Goal: Information Seeking & Learning: Find specific fact

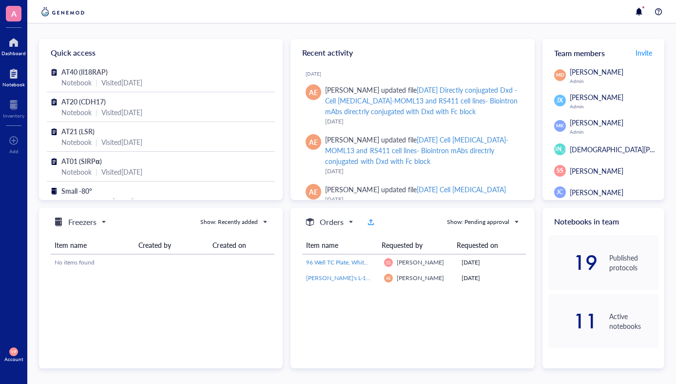
click at [8, 75] on div at bounding box center [13, 74] width 22 height 16
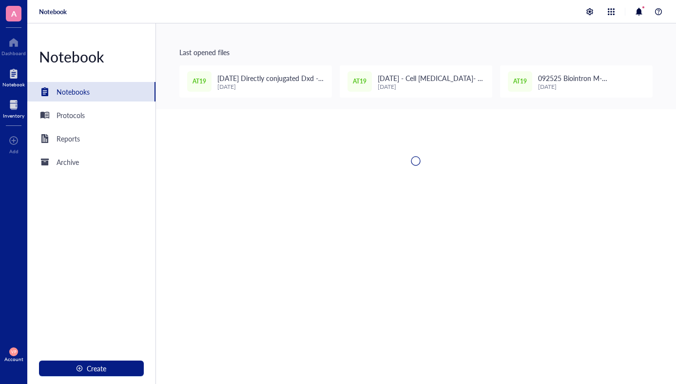
click at [8, 110] on div at bounding box center [13, 105] width 21 height 16
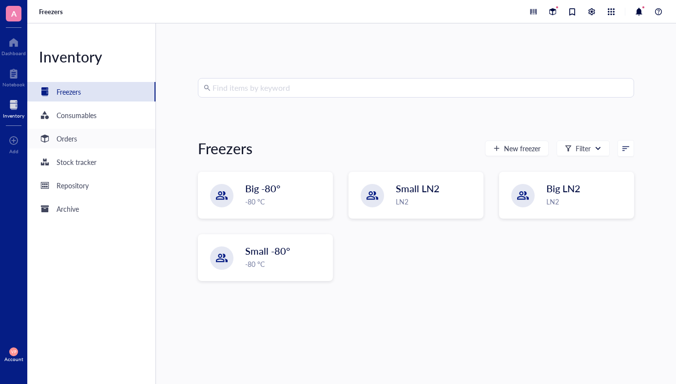
click at [53, 140] on div "Orders" at bounding box center [58, 139] width 38 height 12
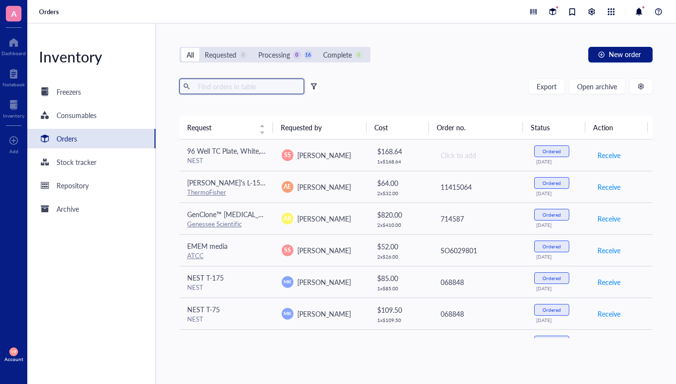
click at [221, 87] on input "text" at bounding box center [247, 86] width 106 height 15
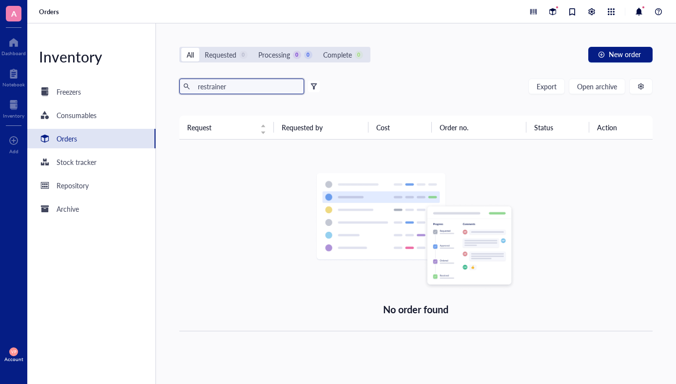
click at [238, 85] on input "restrainer" at bounding box center [247, 86] width 106 height 15
type input "r"
type input "strainer"
click at [593, 90] on span "Open archive" at bounding box center [597, 86] width 40 height 8
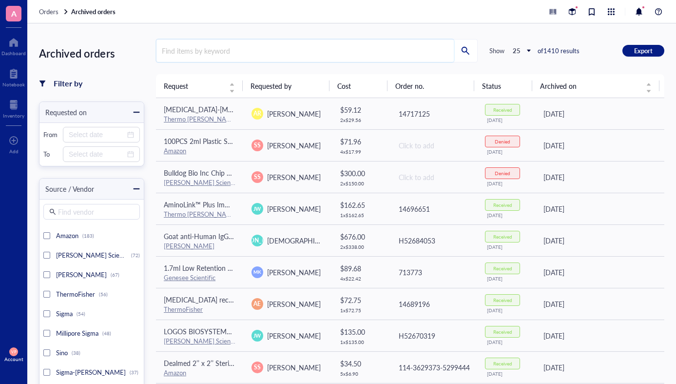
click at [198, 54] on input "search" at bounding box center [304, 50] width 297 height 22
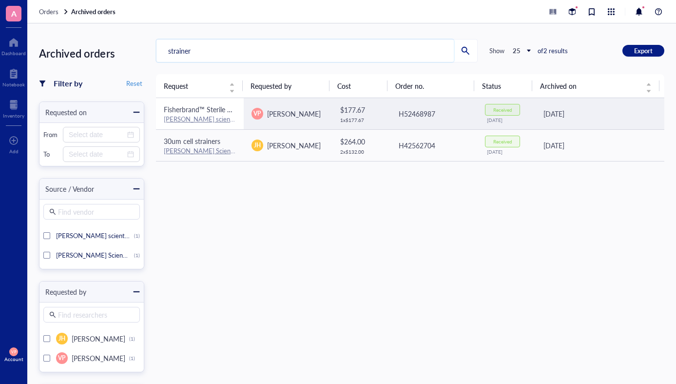
type input "strainer"
click at [182, 115] on link "[PERSON_NAME] scientific" at bounding box center [202, 118] width 77 height 9
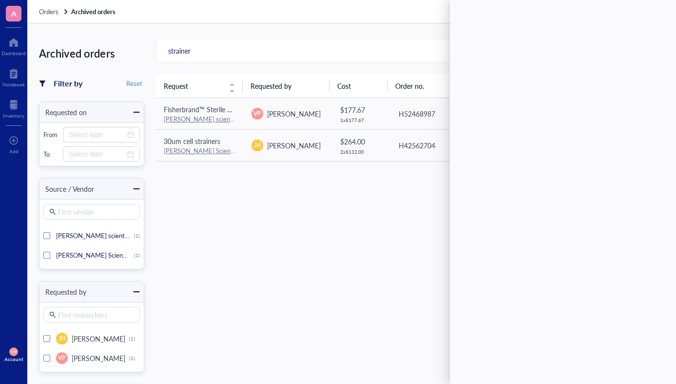
click at [388, 210] on div "Request Requested by Cost Order no. Status Archived on Fisherbrand™ Sterile Cel…" at bounding box center [410, 265] width 508 height 383
